Goal: Information Seeking & Learning: Learn about a topic

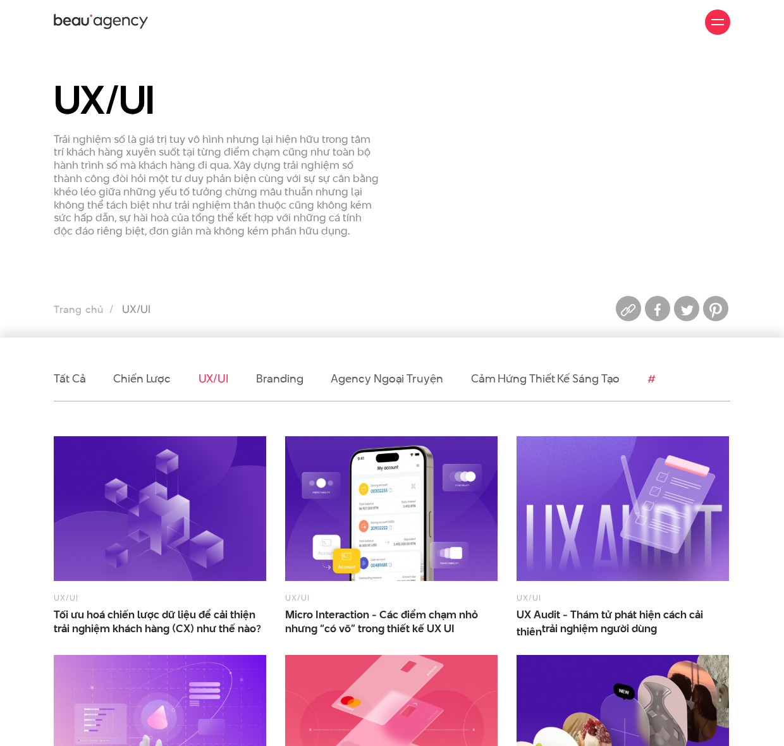
click at [647, 376] on link "#" at bounding box center [651, 379] width 8 height 16
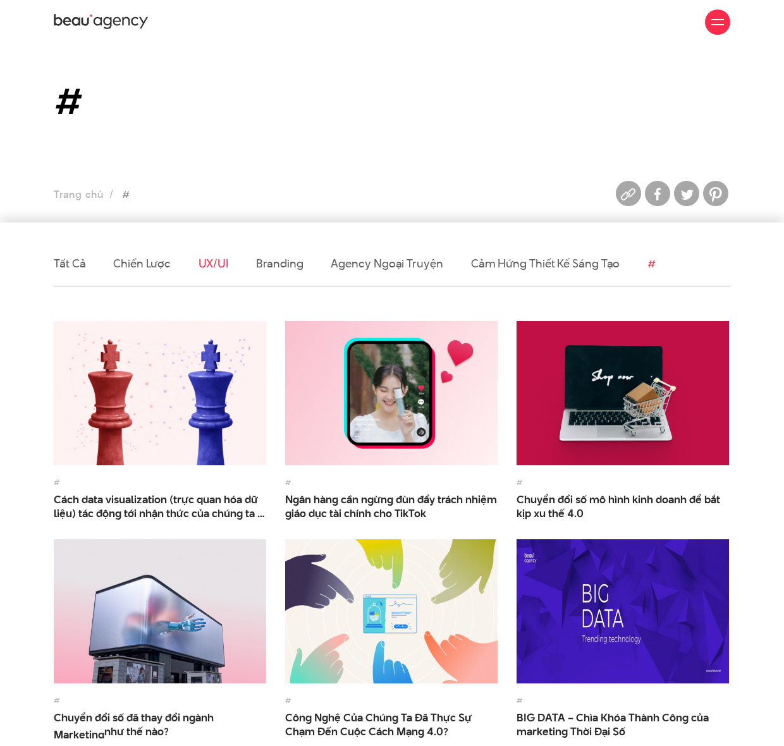
click at [217, 268] on link "UX/UI" at bounding box center [214, 263] width 30 height 16
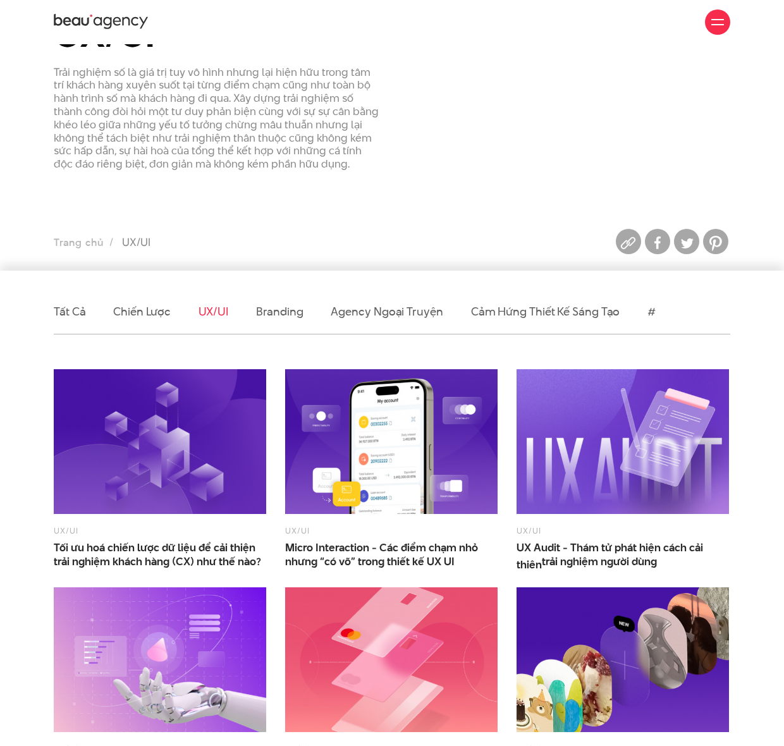
scroll to position [84, 0]
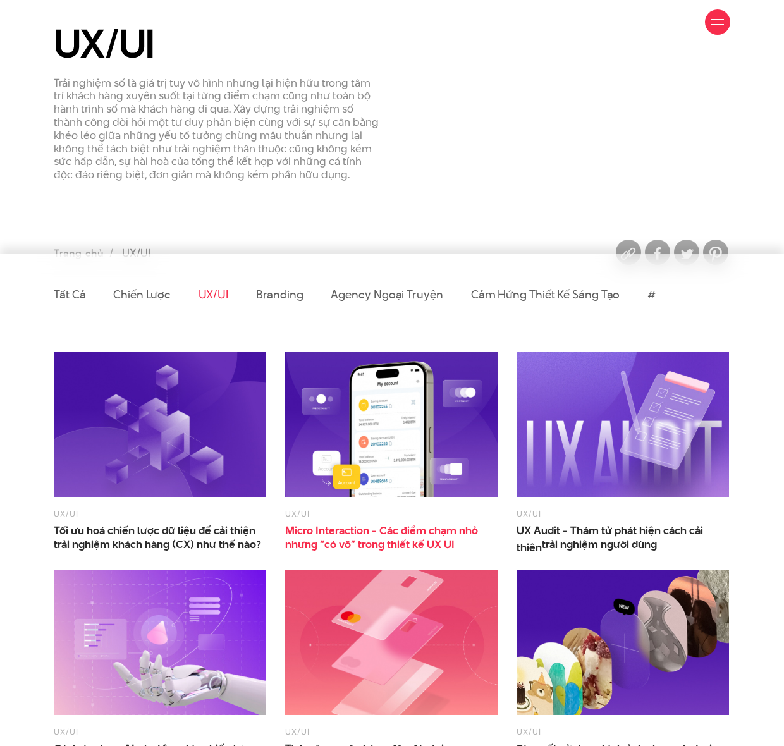
click at [400, 533] on span "Micro Interaction - Các điểm chạm nhỏ nhưng “có võ” trong thiết kế UX UI" at bounding box center [391, 538] width 212 height 28
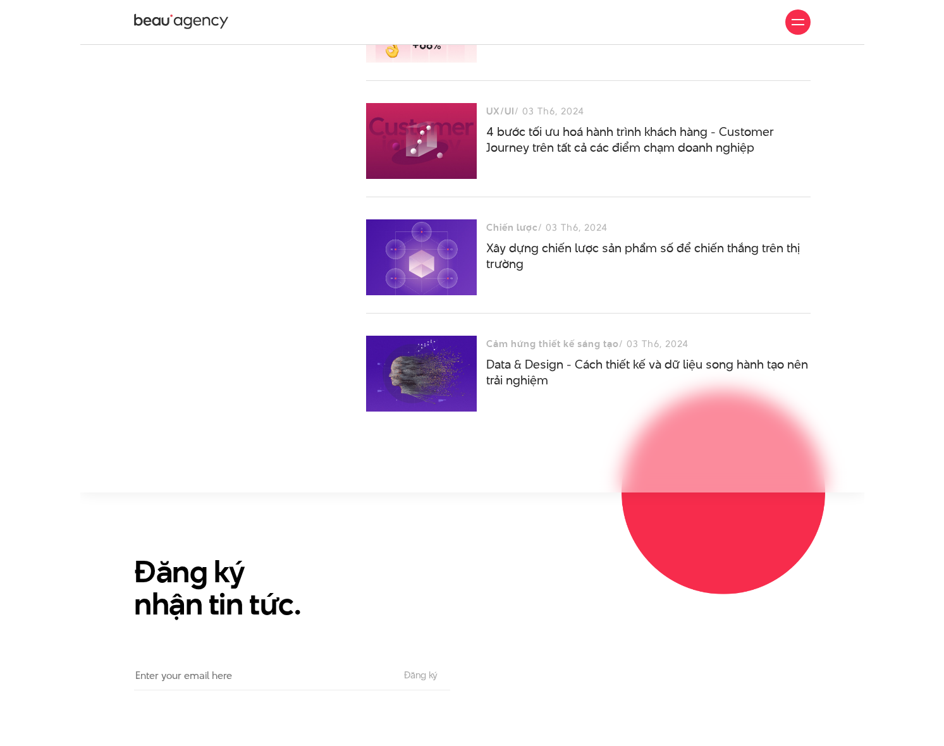
scroll to position [3871, 0]
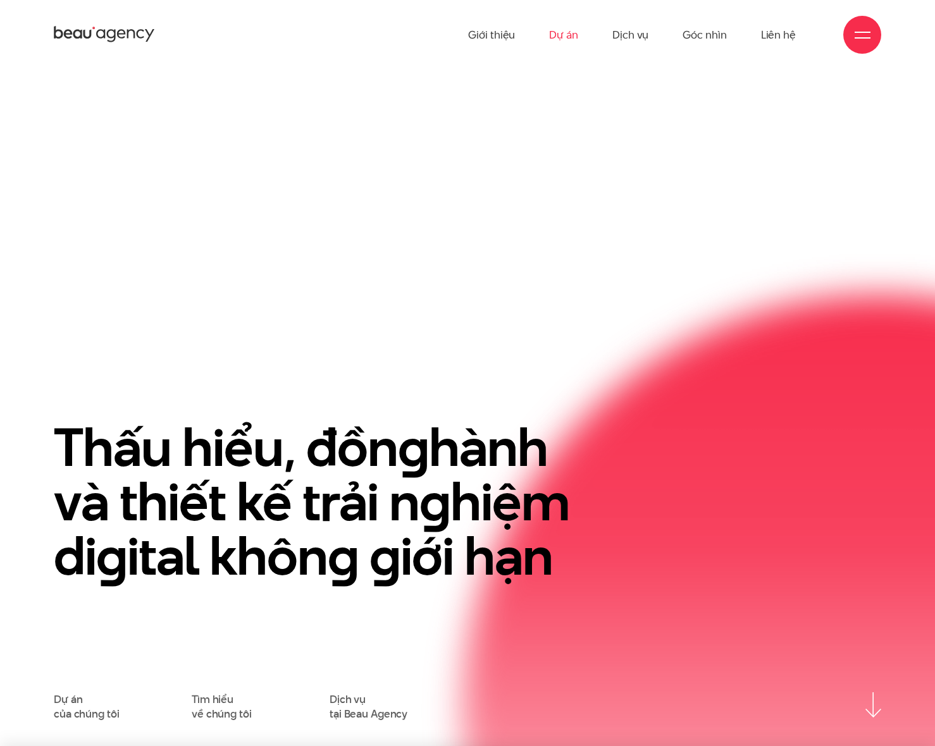
click at [559, 28] on link "Dự án" at bounding box center [563, 35] width 29 height 70
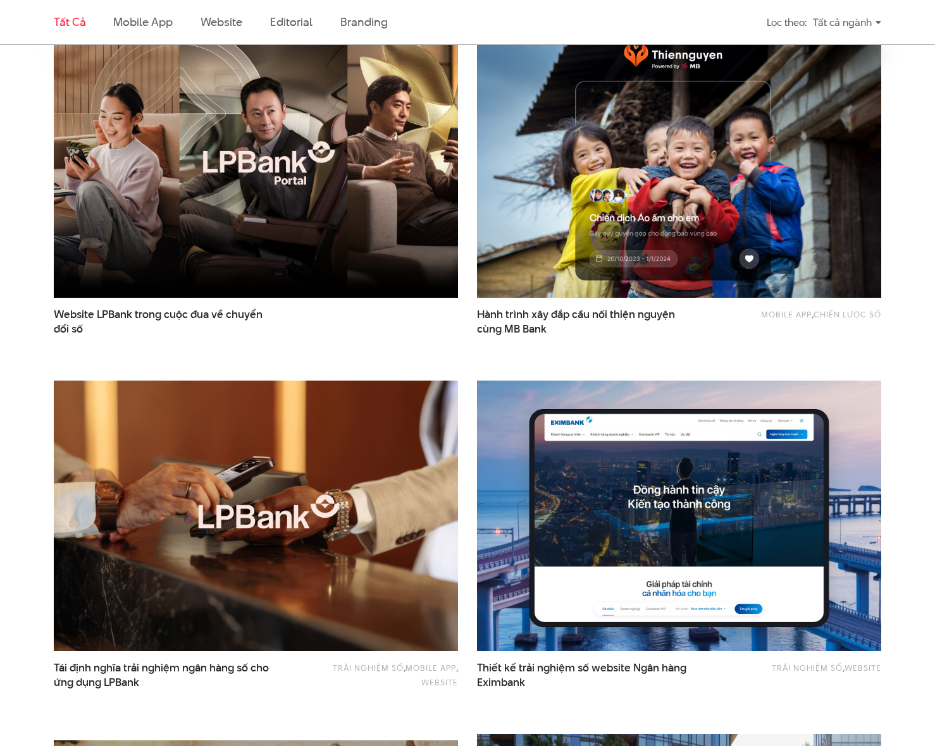
scroll to position [506, 0]
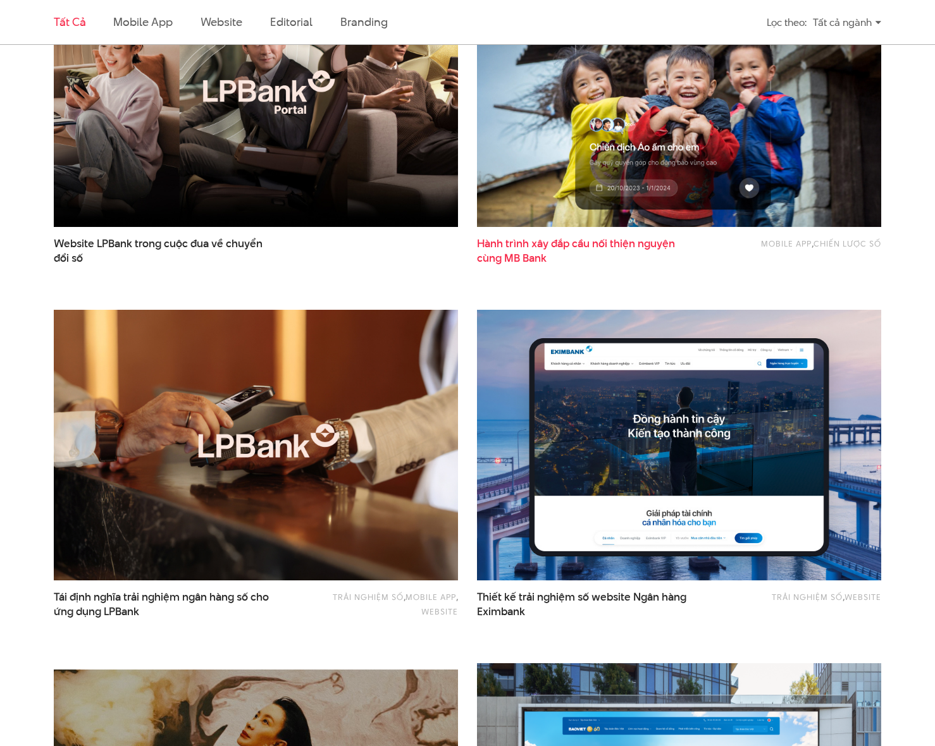
click at [632, 248] on span "Hành trình xây đắp cầu nối thiện nguyện cùng MB Bank" at bounding box center [588, 250] width 222 height 29
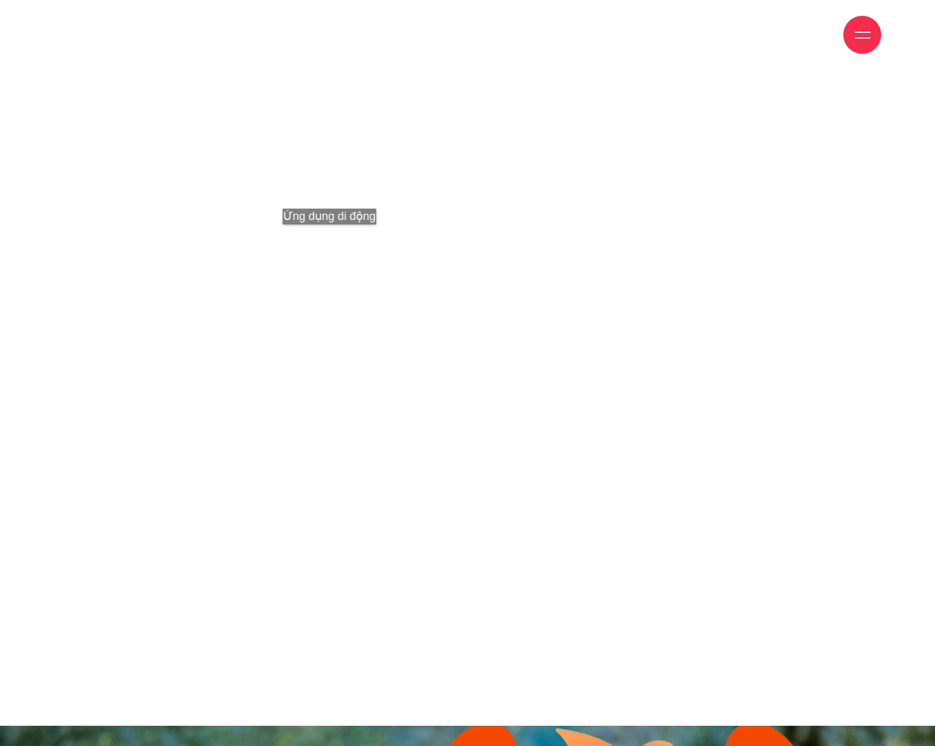
scroll to position [1770, 0]
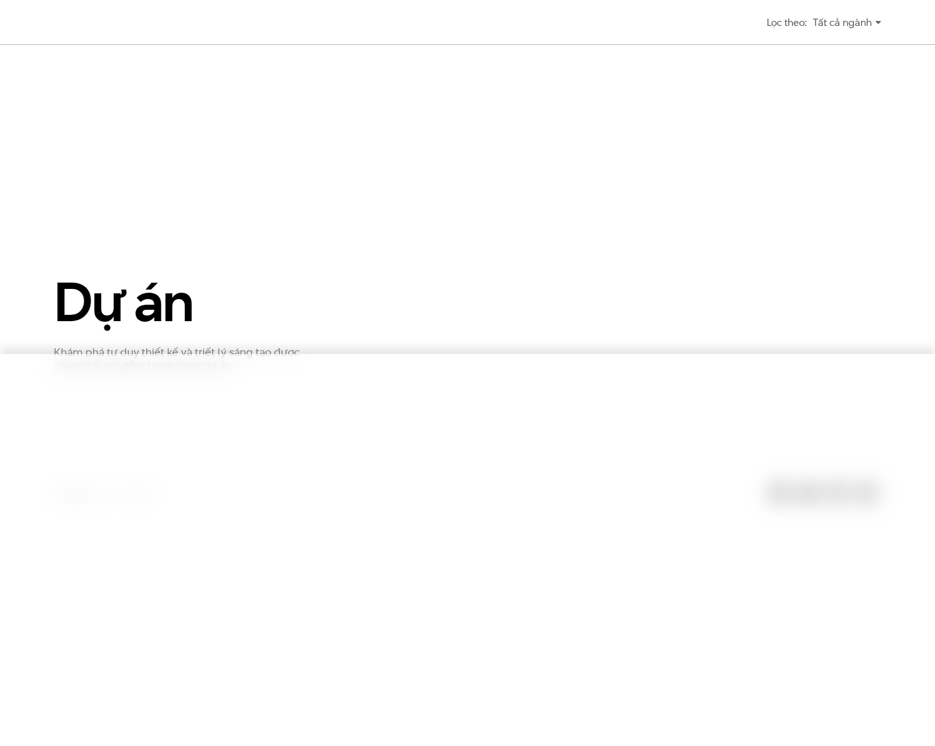
scroll to position [506, 0]
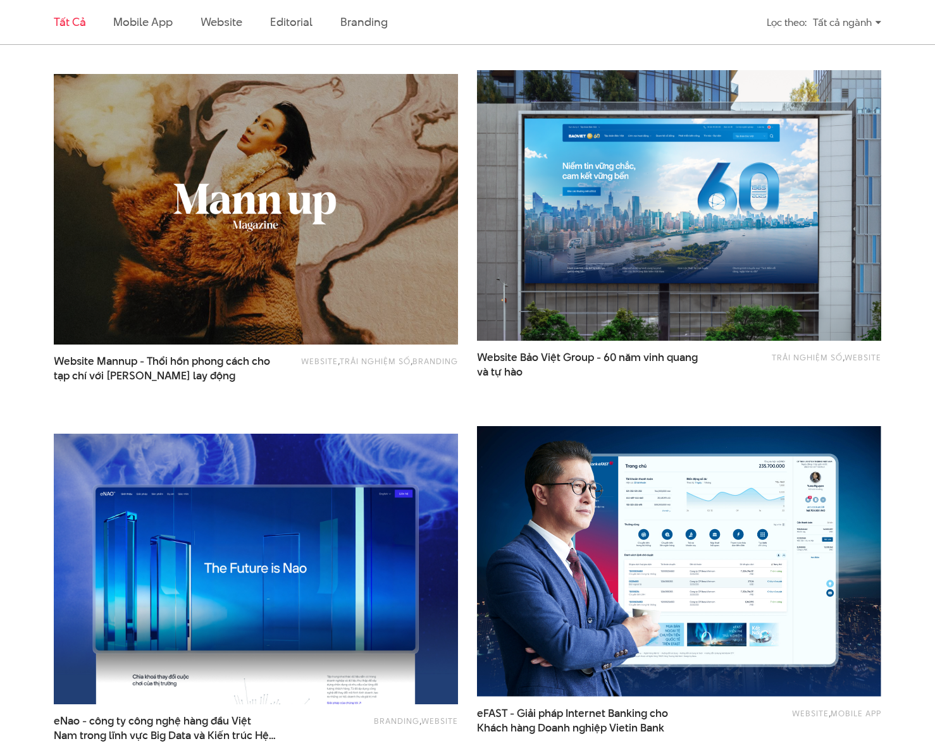
scroll to position [927, 0]
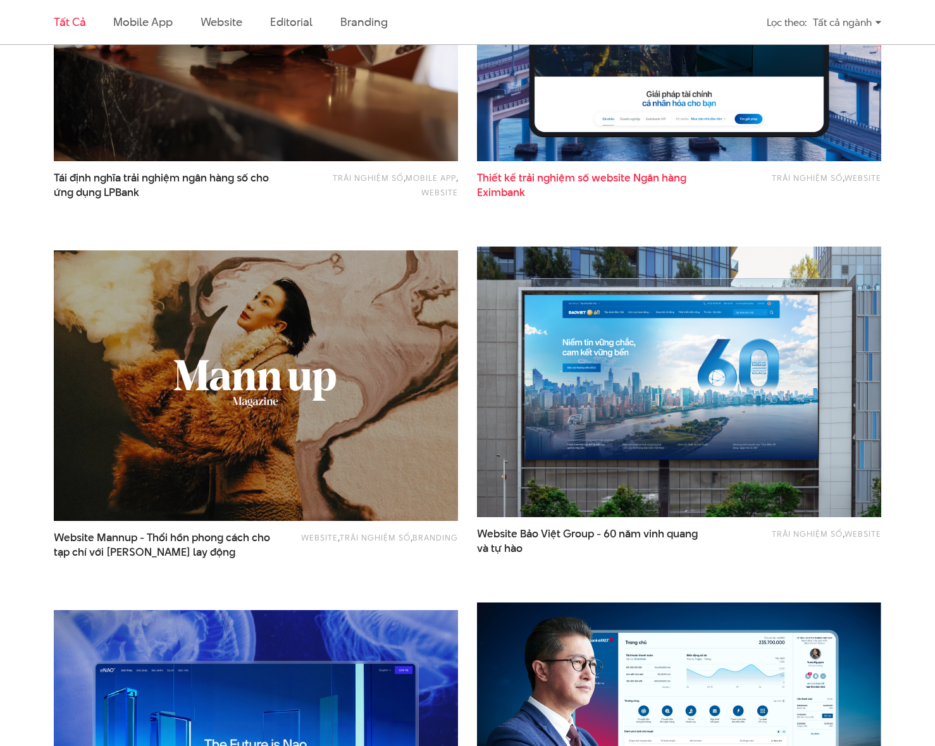
click at [642, 173] on span "Thiết kế trải nghiệm số website Ngân hàng Eximbank" at bounding box center [588, 185] width 222 height 29
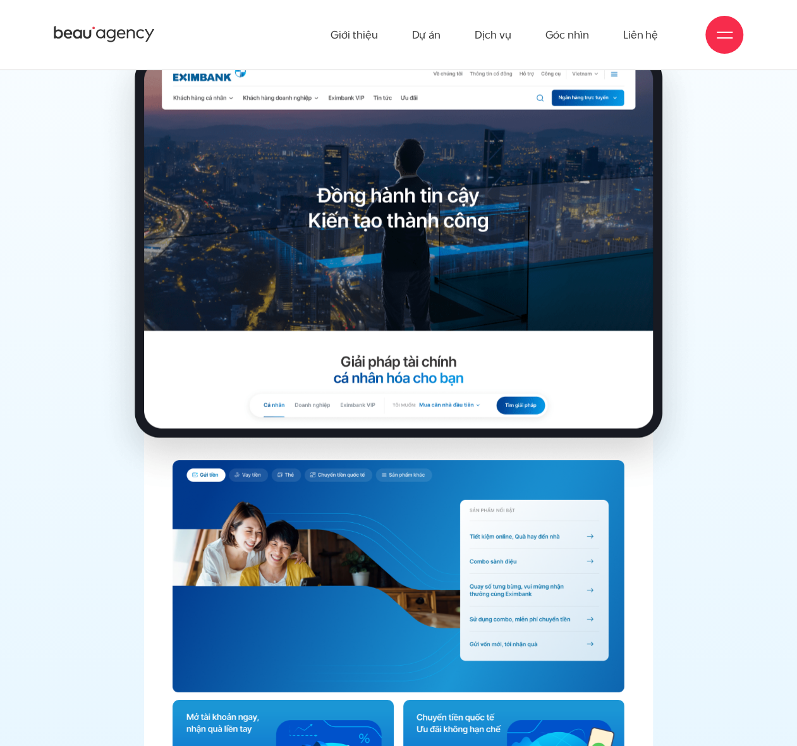
scroll to position [3810, 0]
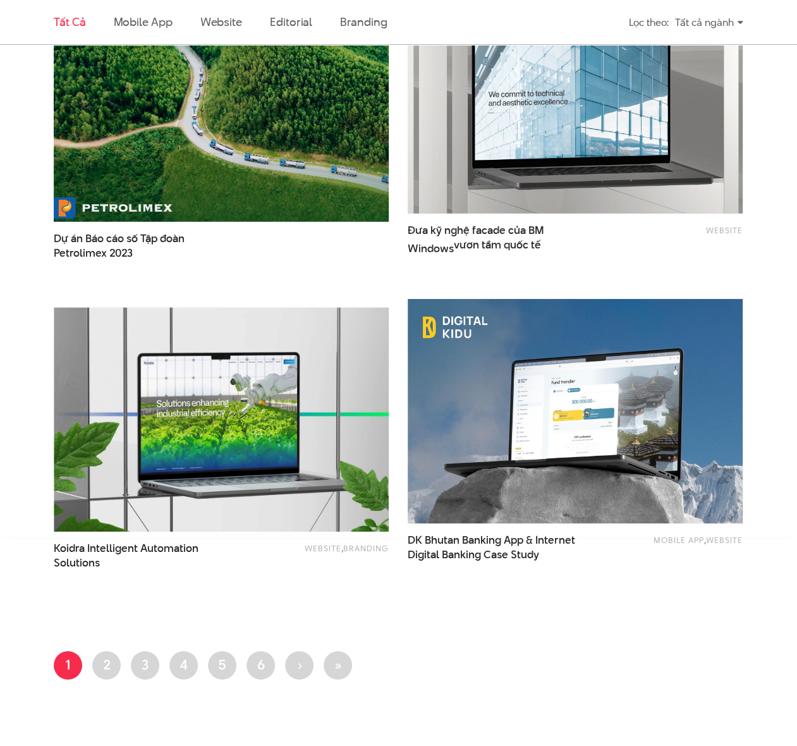
scroll to position [1880, 0]
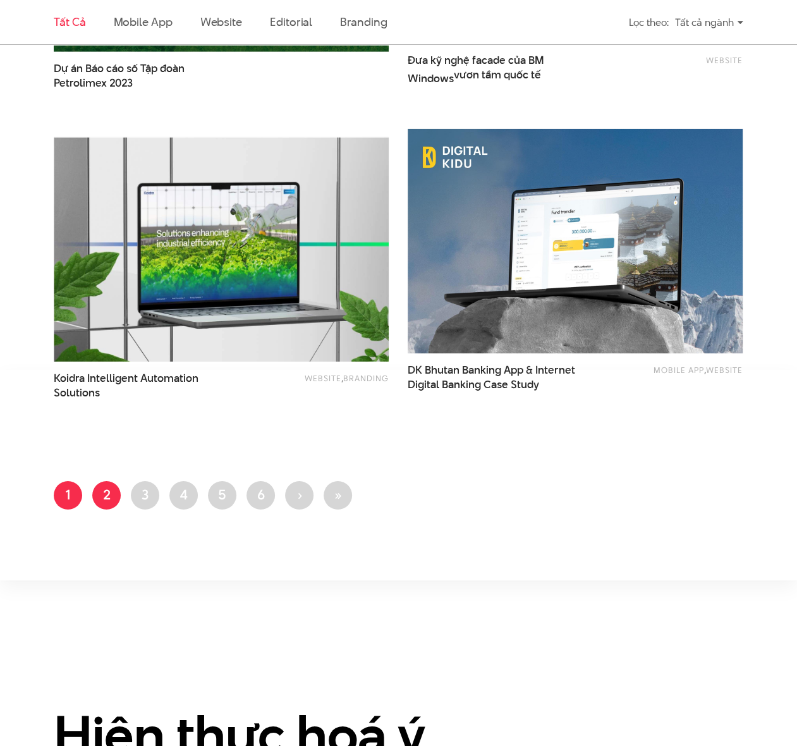
click at [107, 494] on link "Trang 2" at bounding box center [106, 495] width 28 height 28
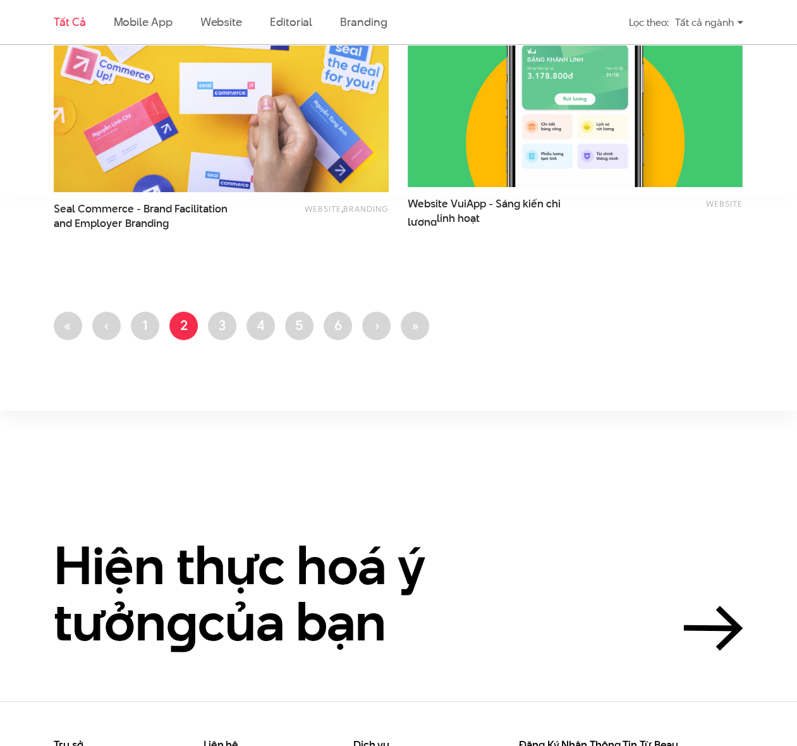
scroll to position [1996, 0]
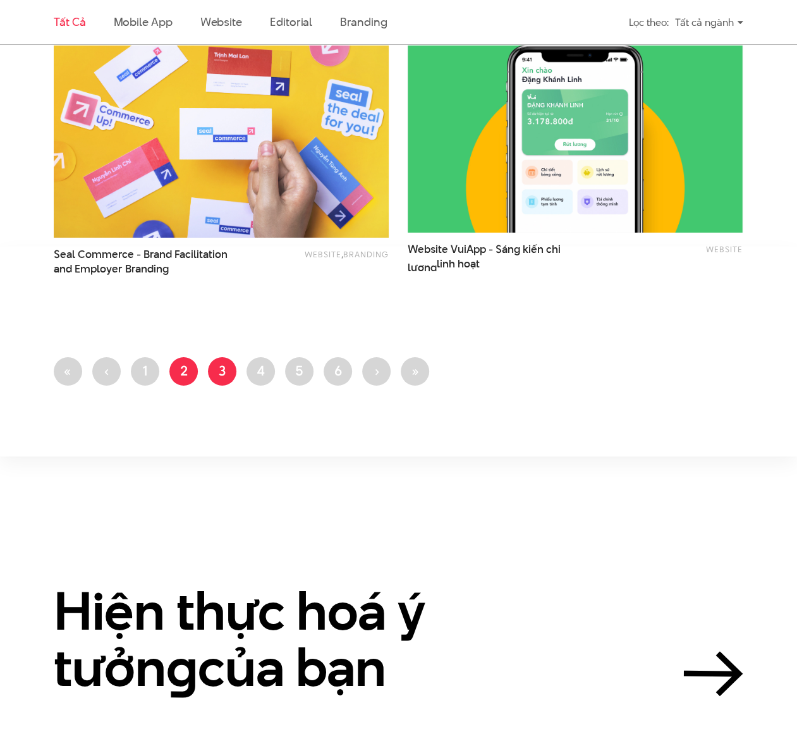
click at [226, 377] on link "Trang 3" at bounding box center [222, 371] width 28 height 28
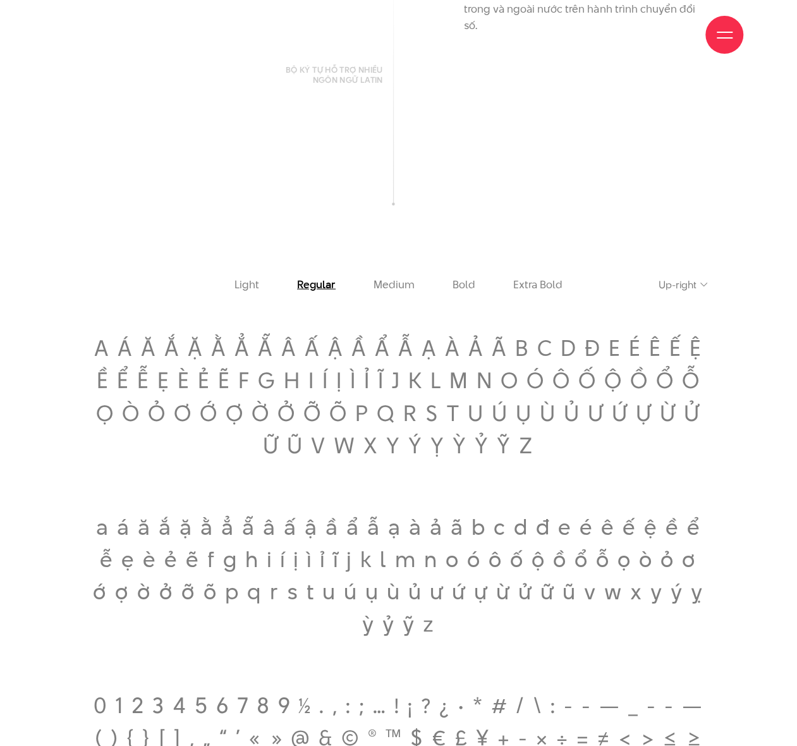
scroll to position [1433, 0]
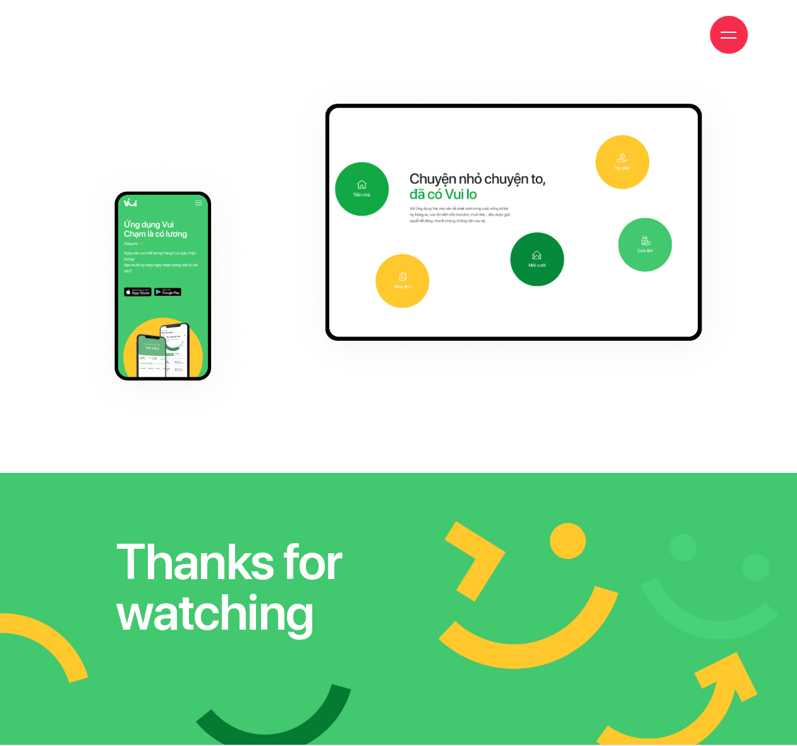
scroll to position [6848, 0]
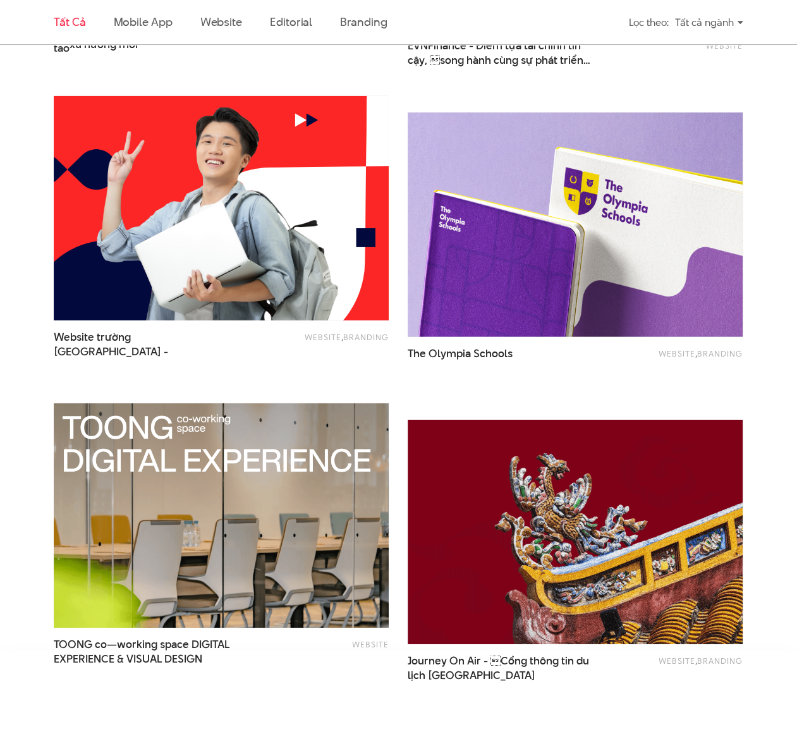
scroll to position [2023, 0]
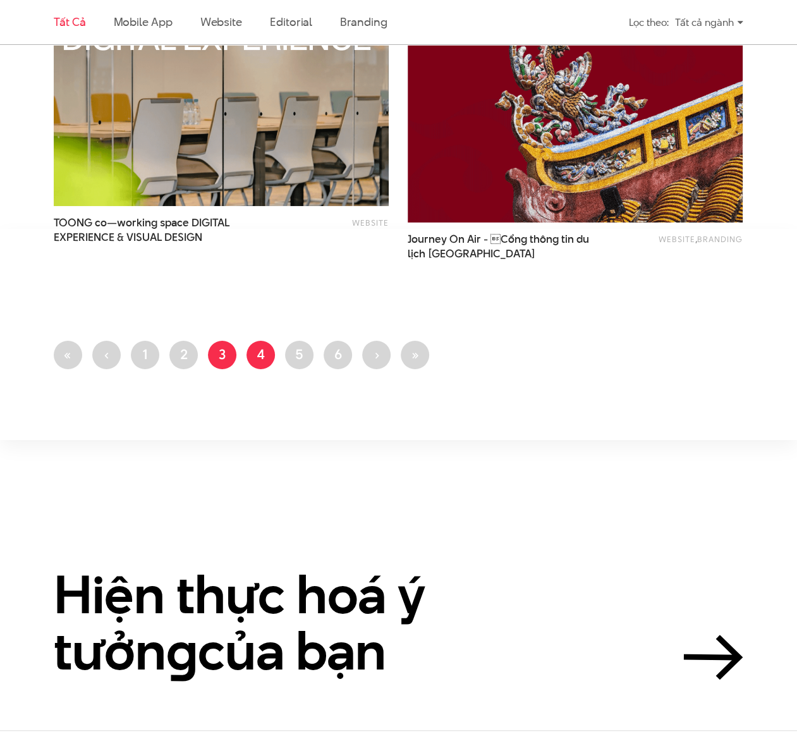
click at [260, 357] on link "Trang 4" at bounding box center [261, 355] width 28 height 28
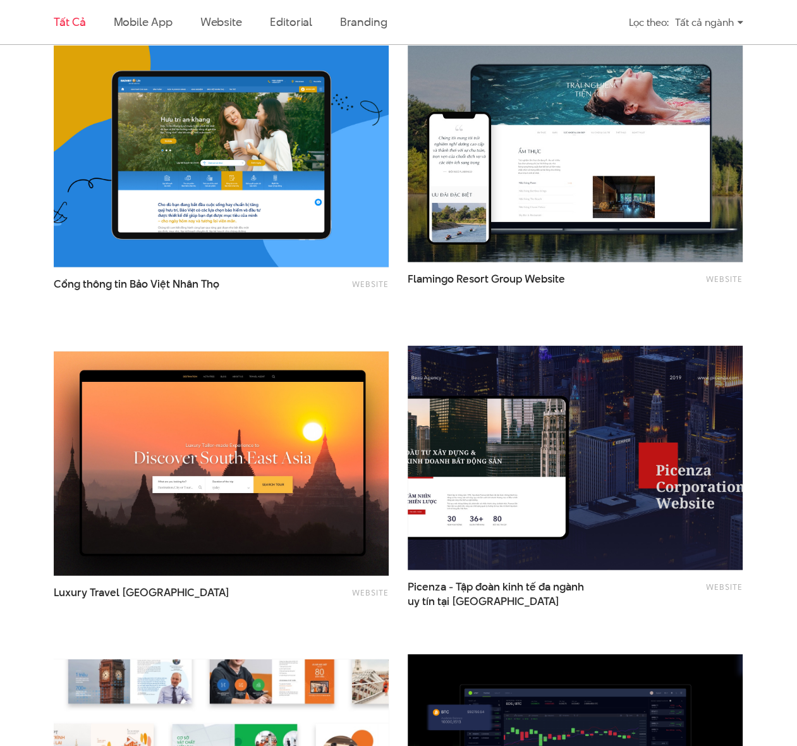
scroll to position [1855, 0]
